Goal: Find specific page/section: Find specific page/section

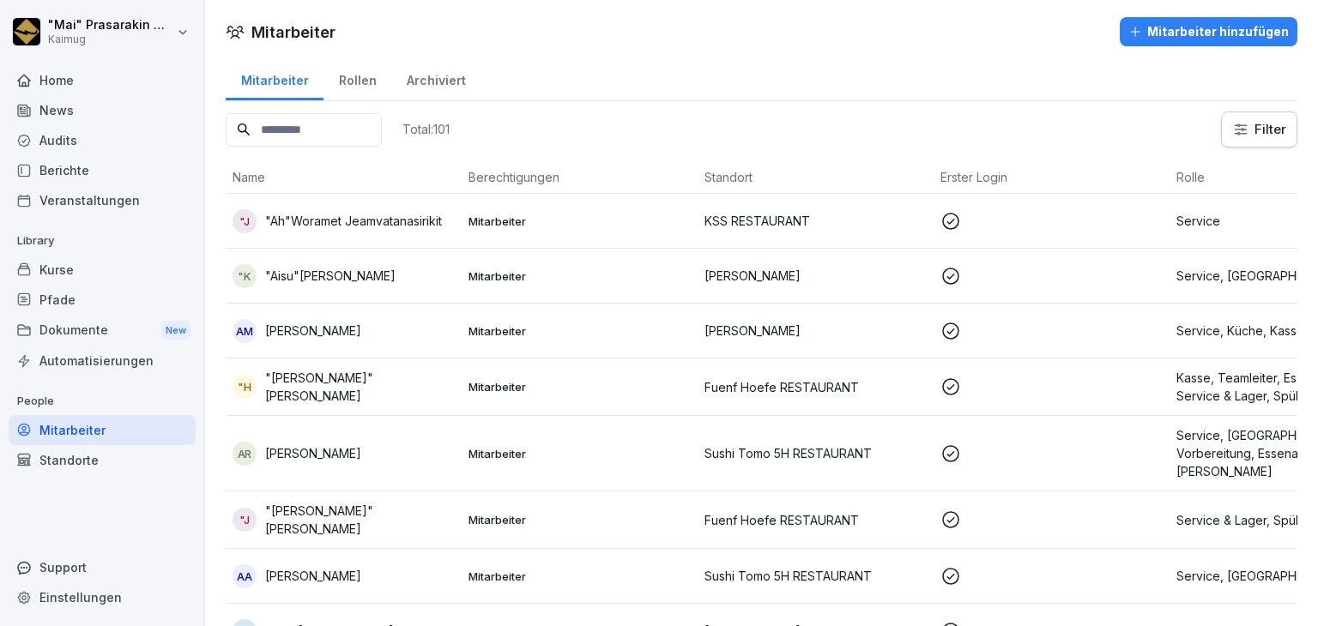
scroll to position [5616, 0]
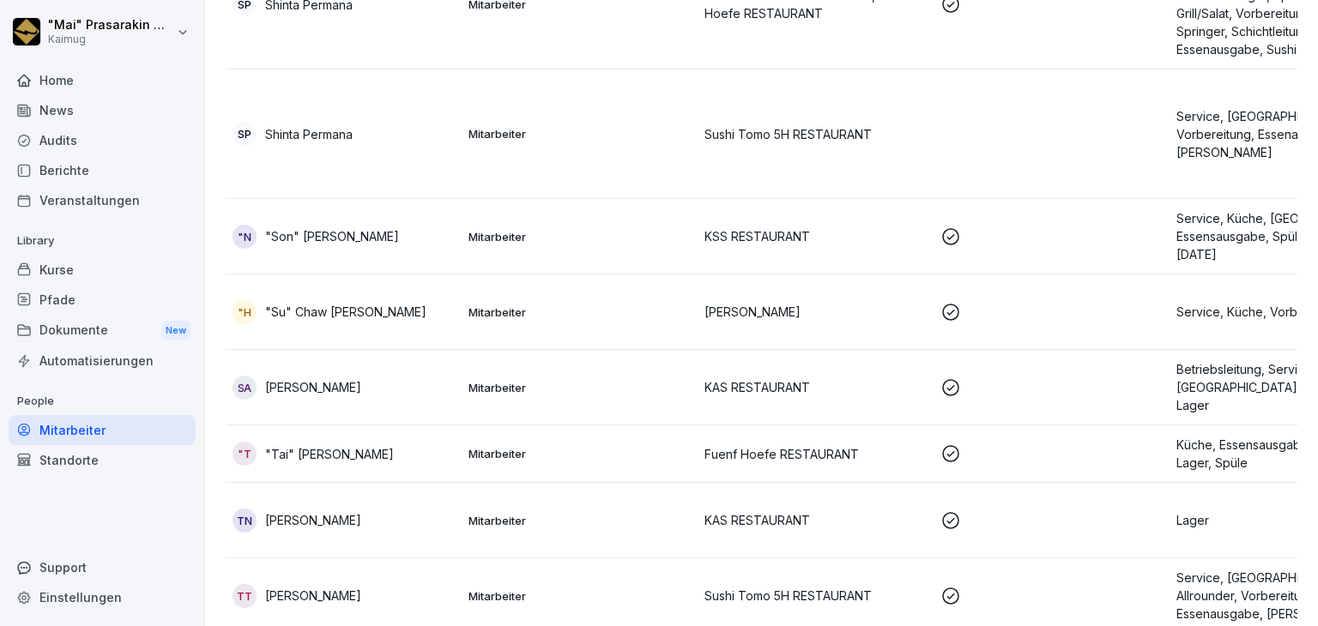
click at [84, 167] on div "Berichte" at bounding box center [102, 170] width 187 height 30
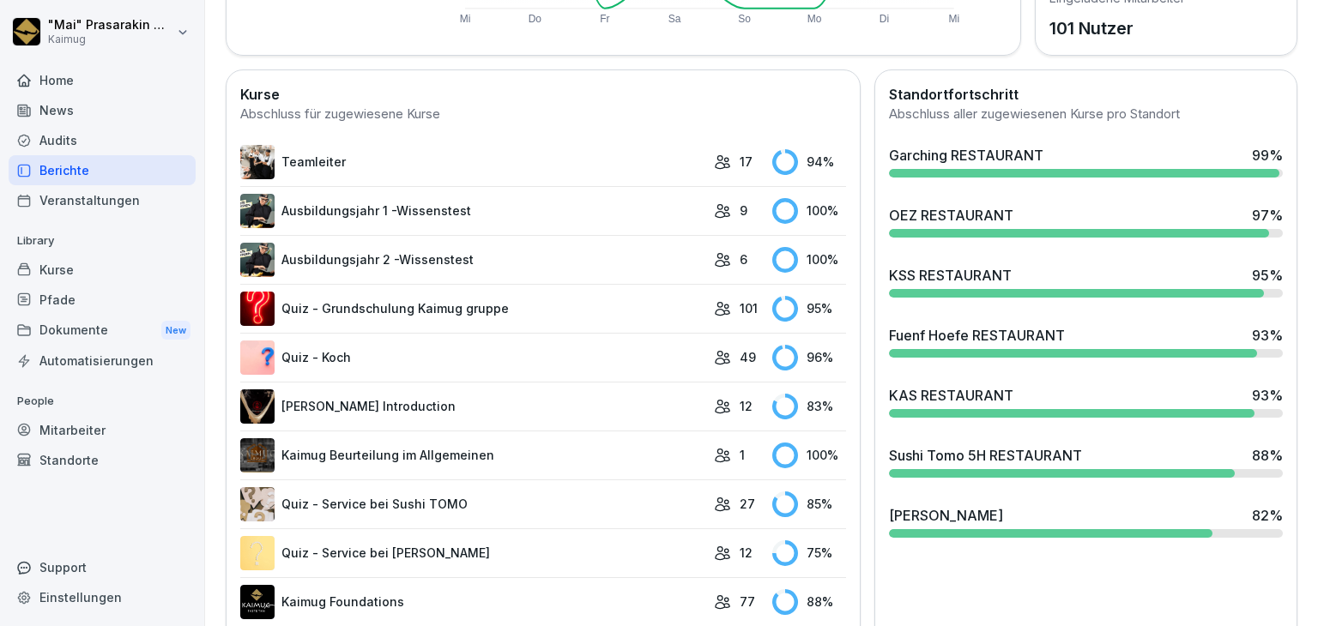
scroll to position [429, 0]
click at [931, 399] on div "KAS RESTAURANT" at bounding box center [951, 394] width 124 height 21
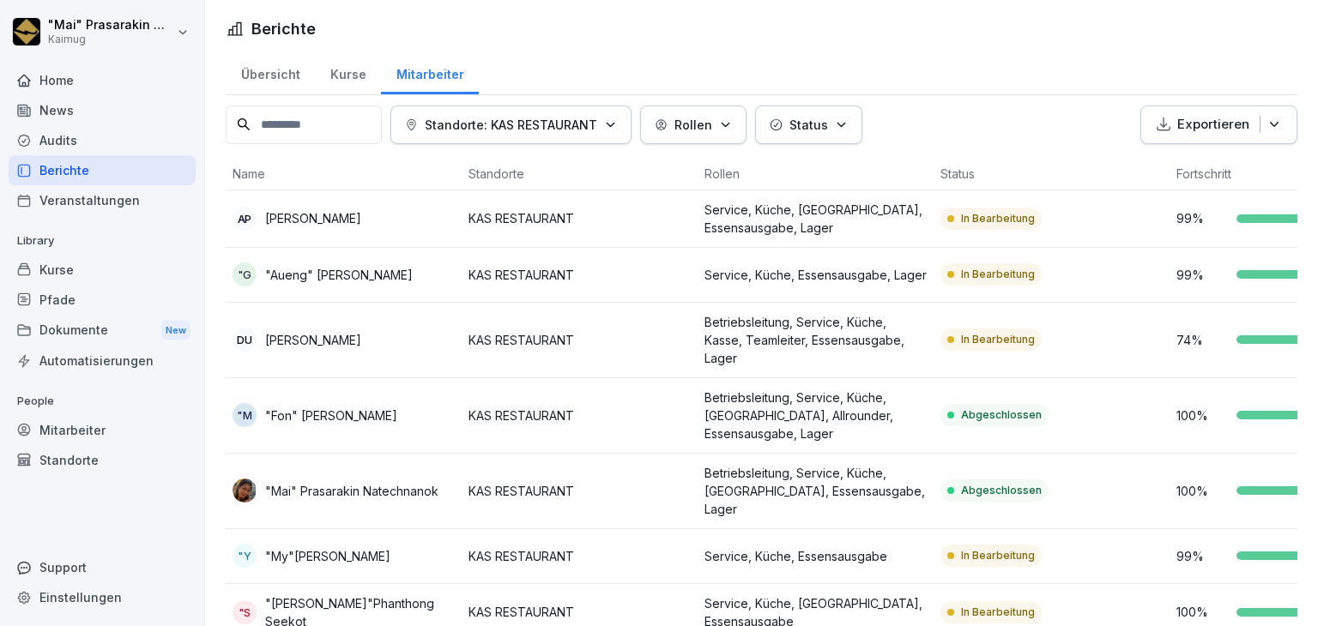
click at [269, 76] on div "Übersicht" at bounding box center [270, 73] width 89 height 44
